Goal: Information Seeking & Learning: Compare options

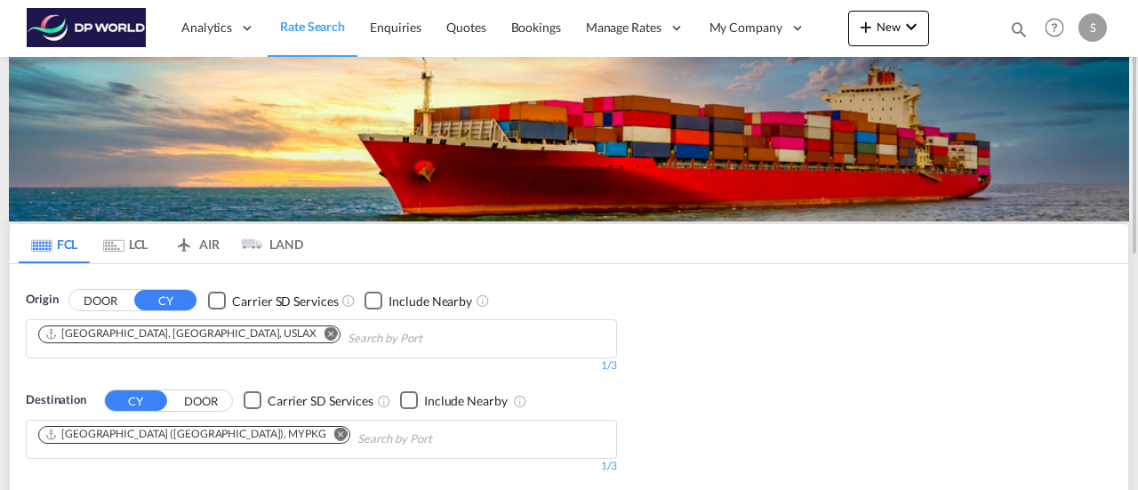
click at [334, 430] on md-icon "Remove" at bounding box center [340, 433] width 13 height 13
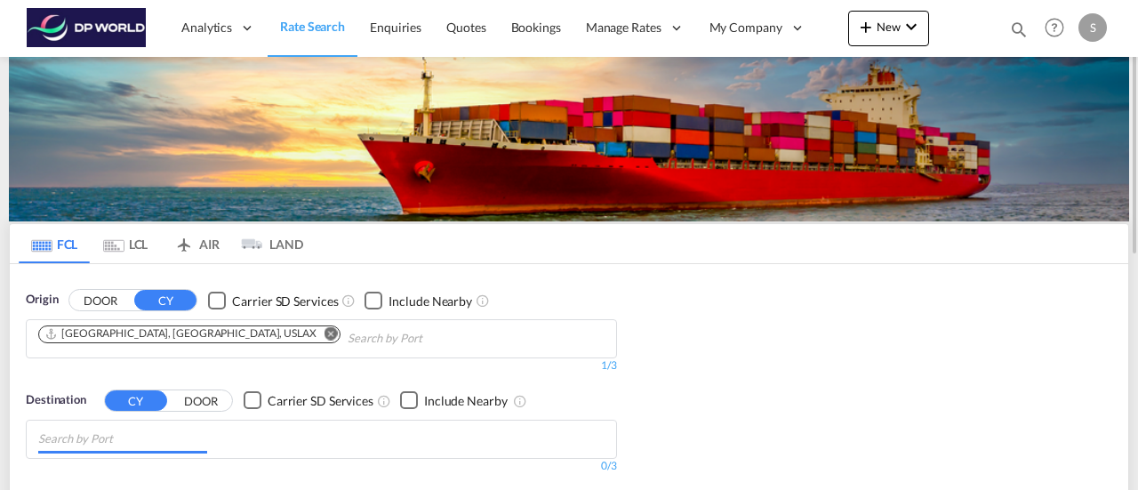
click at [151, 437] on input "Chips input." at bounding box center [122, 439] width 169 height 28
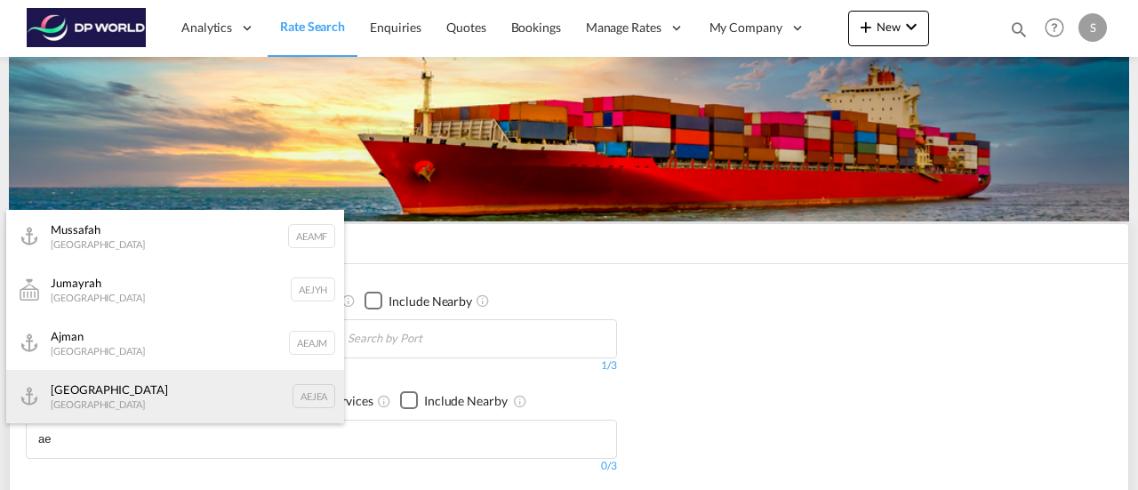
type input "ae"
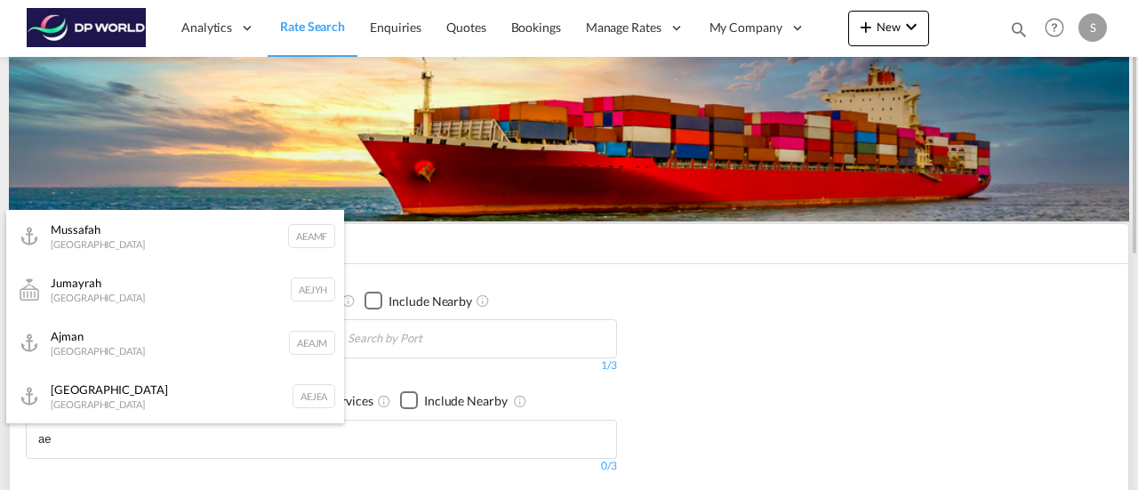
click at [123, 395] on div "[GEOGRAPHIC_DATA] [GEOGRAPHIC_DATA]" at bounding box center [175, 396] width 338 height 53
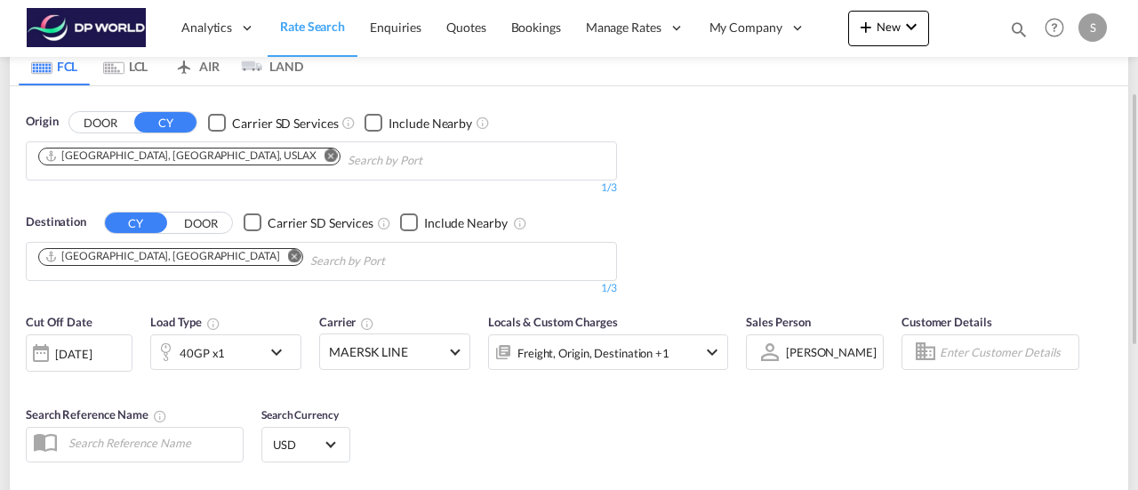
scroll to position [267, 0]
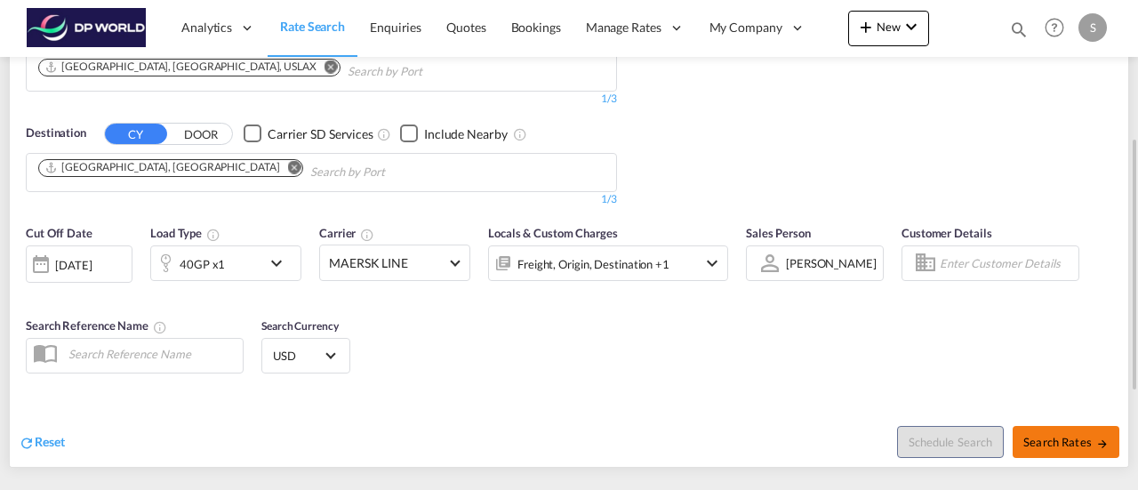
click at [1083, 446] on span "Search Rates" at bounding box center [1066, 442] width 85 height 14
type input "USLAX to AEJEA / [DATE]"
